Goal: Navigation & Orientation: Find specific page/section

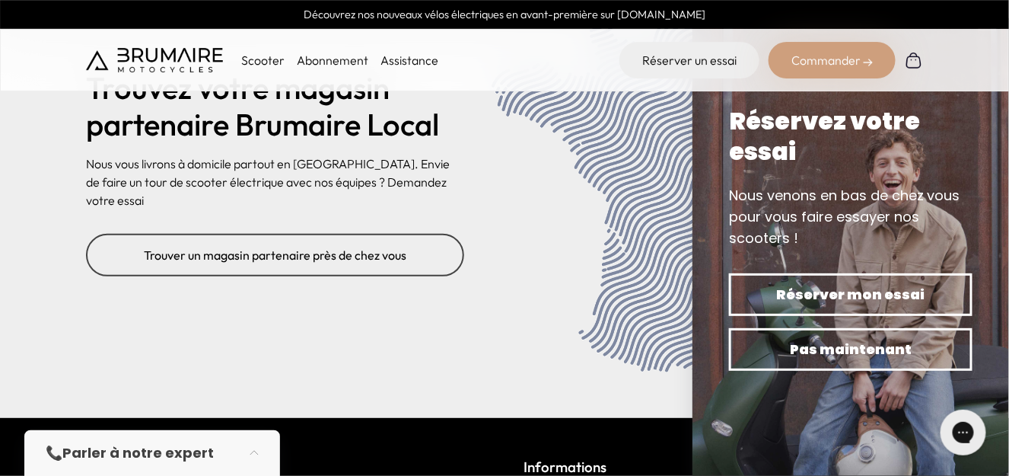
scroll to position [6326, 0]
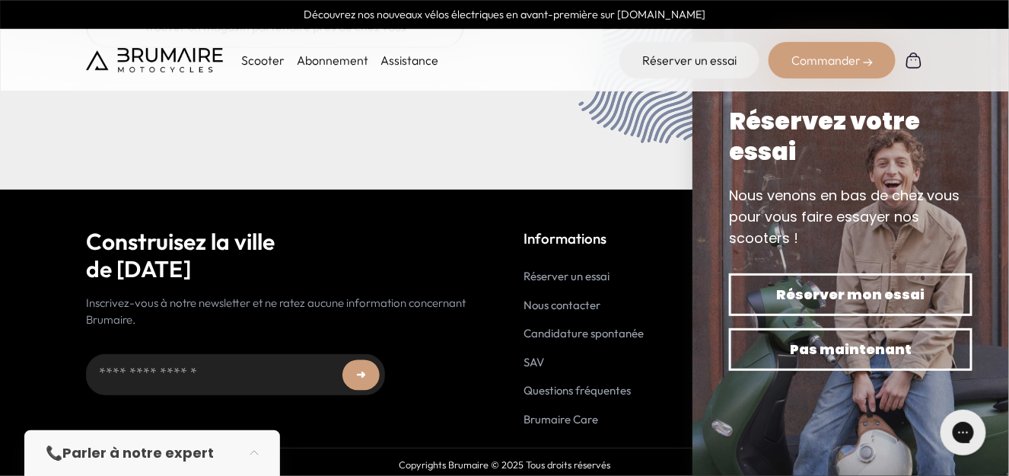
click at [571, 328] on link "Candidature spontanée" at bounding box center [583, 333] width 120 height 14
click at [549, 303] on link "Nous contacter" at bounding box center [561, 304] width 77 height 14
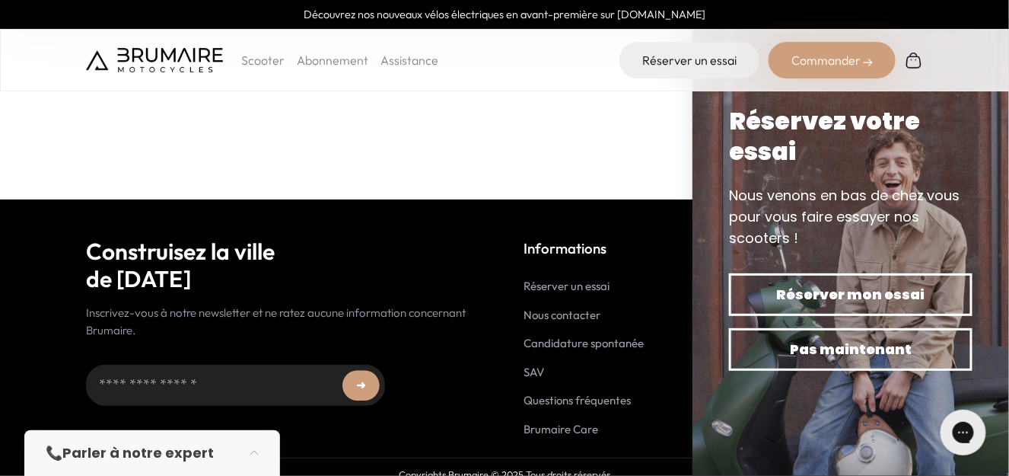
scroll to position [410, 0]
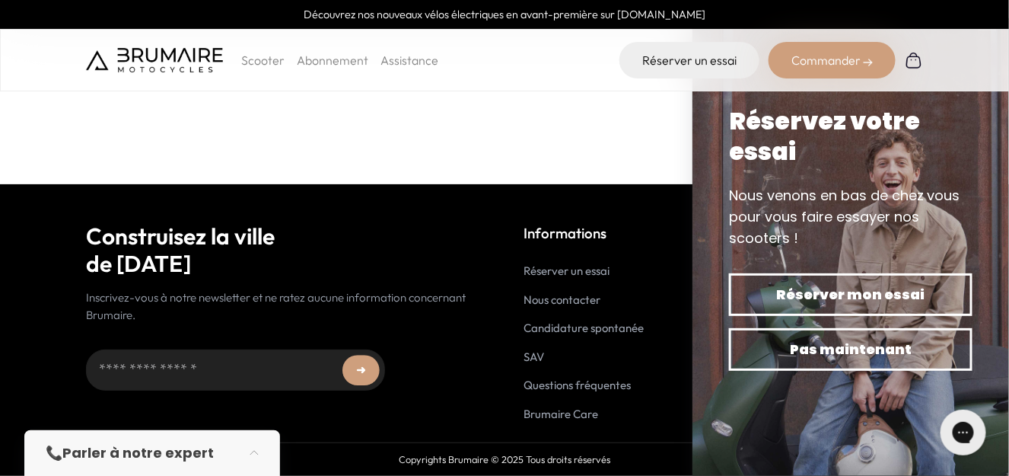
click at [531, 358] on link "SAV" at bounding box center [533, 356] width 21 height 14
click at [585, 409] on link "Brumaire Care" at bounding box center [560, 413] width 75 height 14
